Goal: Book appointment/travel/reservation

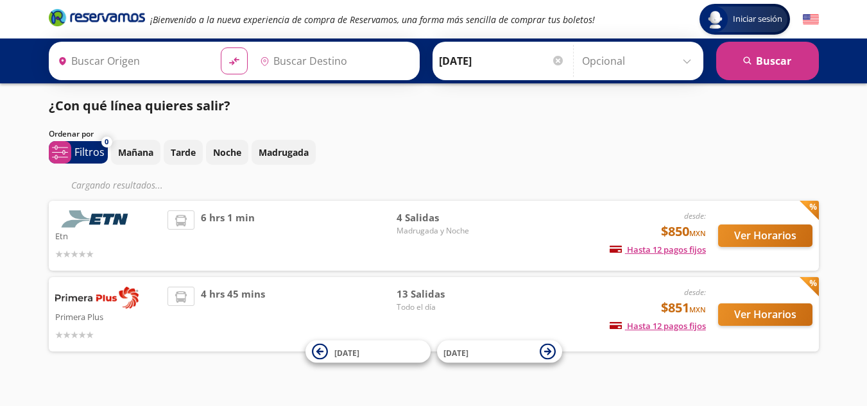
type input "[GEOGRAPHIC_DATA][PERSON_NAME], [GEOGRAPHIC_DATA][PERSON_NAME]"
type input "[GEOGRAPHIC_DATA], [GEOGRAPHIC_DATA]"
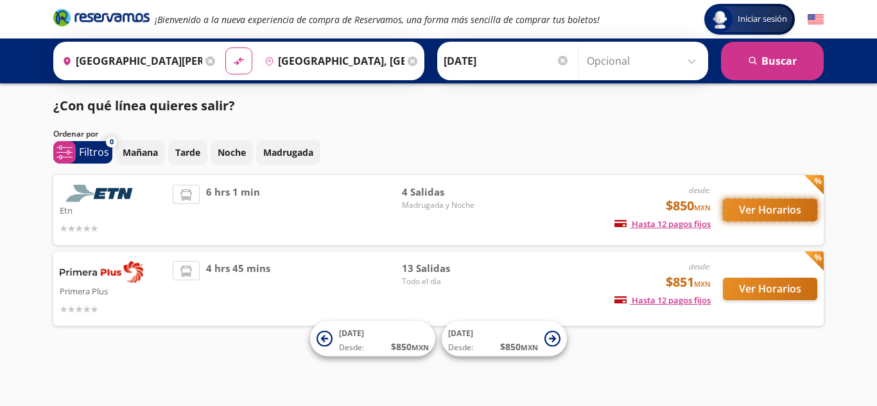
click at [790, 207] on button "Ver Horarios" at bounding box center [770, 210] width 94 height 22
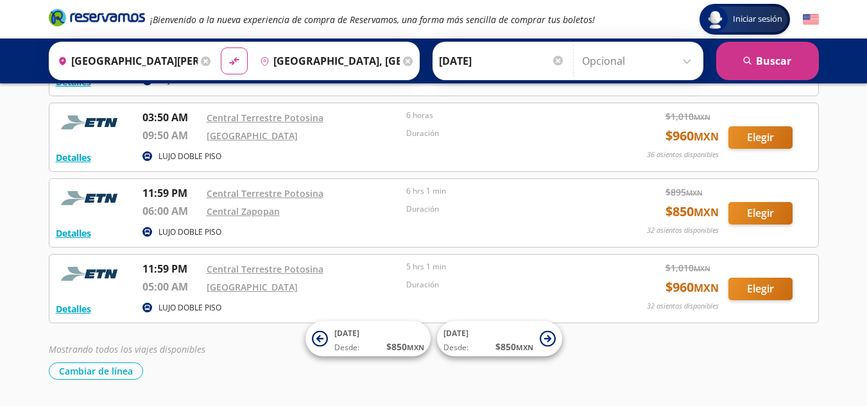
scroll to position [127, 0]
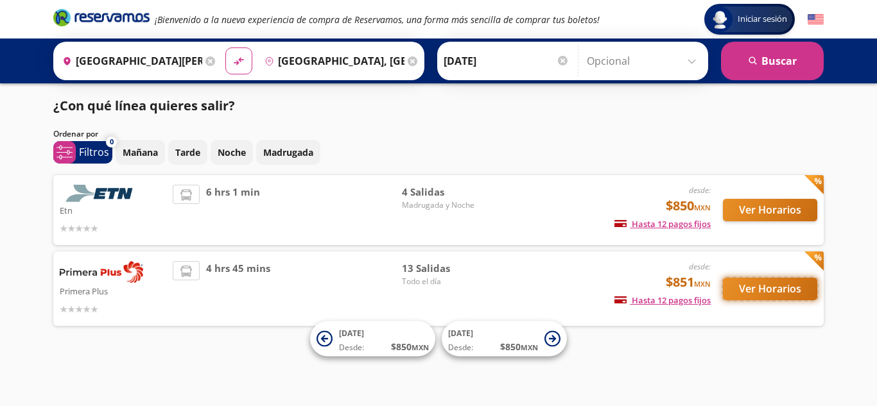
click at [754, 295] on button "Ver Horarios" at bounding box center [770, 289] width 94 height 22
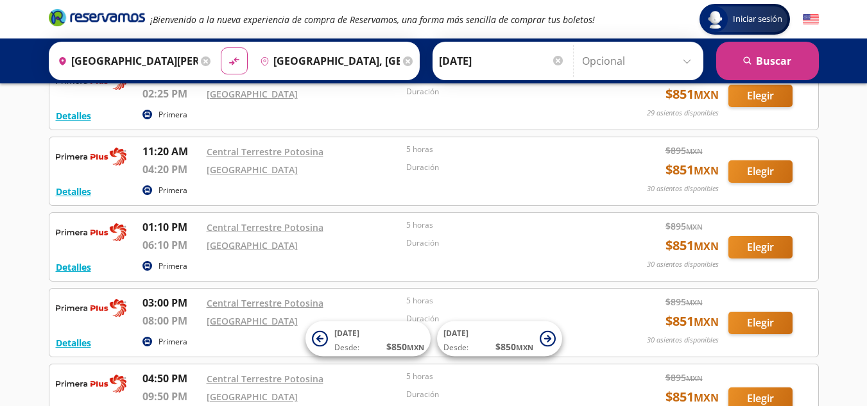
scroll to position [319, 0]
